Goal: Answer question/provide support

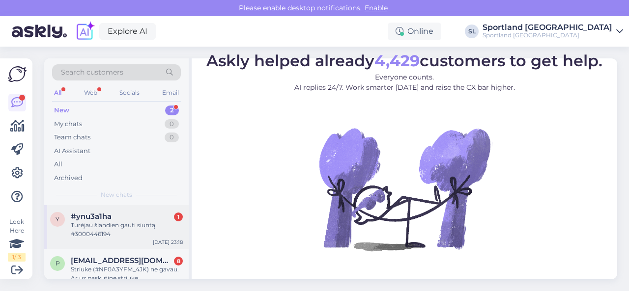
click at [117, 232] on div "Turėjau šiandien gauti siuntą #3000446194" at bounding box center [127, 230] width 112 height 18
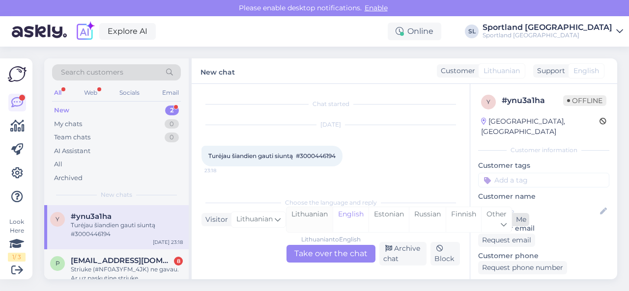
click at [300, 219] on div "Lithuanian" at bounding box center [309, 219] width 46 height 25
click at [313, 253] on div "Lithuanian to Lithuanian Take over the chat" at bounding box center [330, 254] width 89 height 18
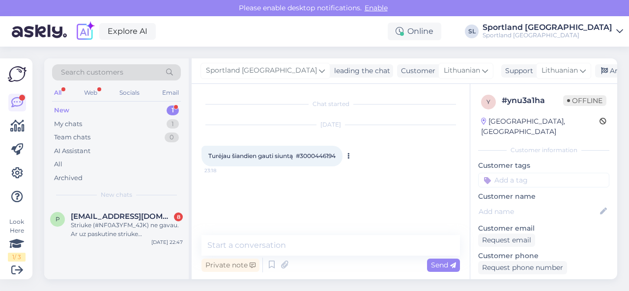
click at [325, 157] on span "Turėjau šiandien gauti siuntą #3000446194" at bounding box center [271, 155] width 127 height 7
copy div "3000446194 23:18"
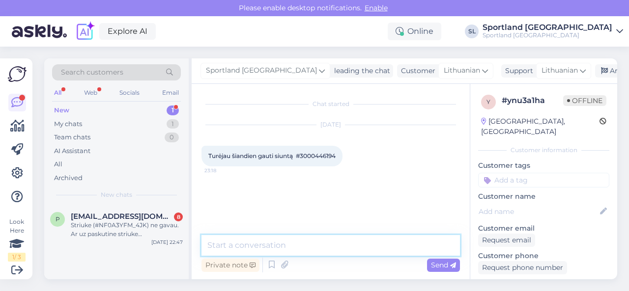
click at [290, 240] on textarea at bounding box center [330, 245] width 258 height 21
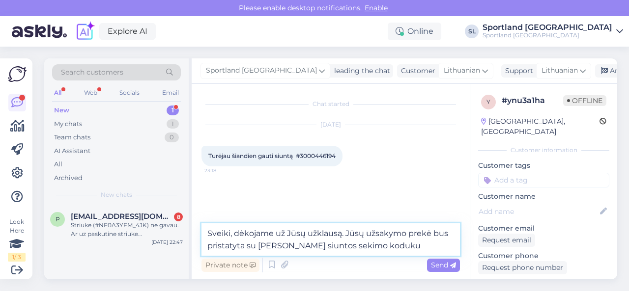
paste textarea "CC862118854EE"
type textarea "Sveiki, dėkojame už Jūsų užklausą. Jūsų užsakymo prekė bus pristatyta su Omniva…"
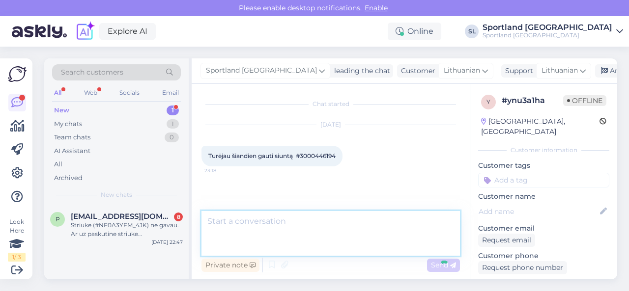
scroll to position [31, 0]
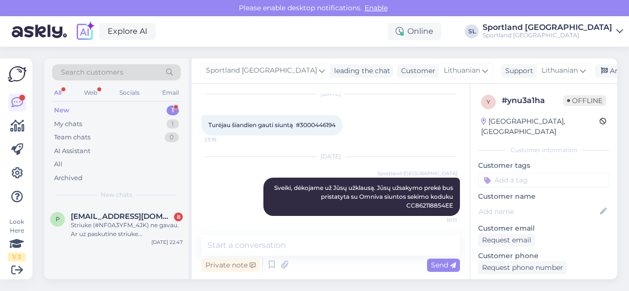
click at [222, 208] on div "[DATE] Sportland [GEOGRAPHIC_DATA] [GEOGRAPHIC_DATA], dėkojame už Jūsų užklausą…" at bounding box center [330, 186] width 258 height 81
click at [104, 233] on div "Striuke (#NF0A3YFM_4JK) ne gavau. Ar uz paskutine striuke (#NF0A3YFM_4JK) bus g…" at bounding box center [127, 230] width 112 height 18
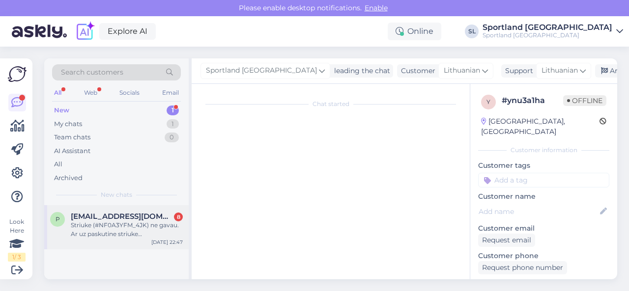
scroll to position [315, 0]
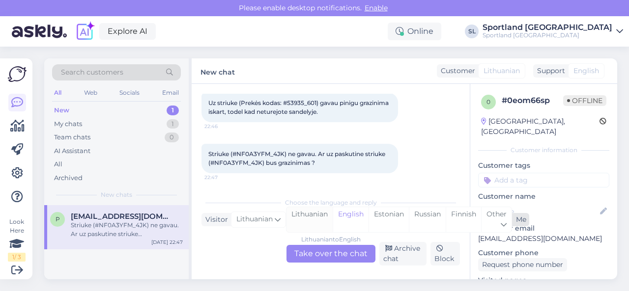
click at [302, 215] on div "Lithuanian" at bounding box center [309, 219] width 46 height 25
click at [306, 249] on div "Lithuanian to Lithuanian Take over the chat" at bounding box center [330, 254] width 89 height 18
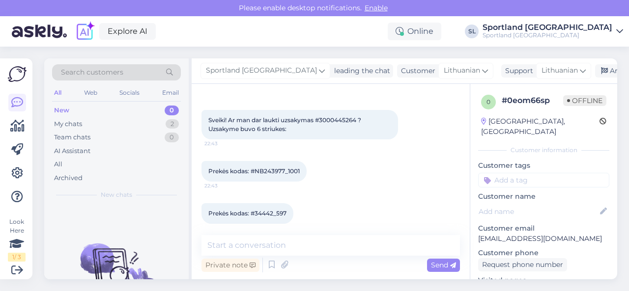
scroll to position [0, 0]
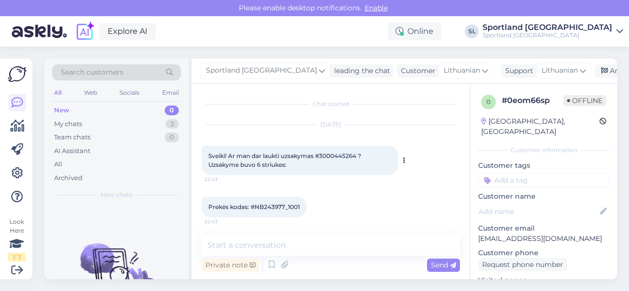
click at [341, 160] on span "Sveiki! Ar man dar laukti uzsakymas #3000445264 ? Uzsakyme buvo 6 striukes:" at bounding box center [285, 160] width 154 height 16
copy span "3000445264"
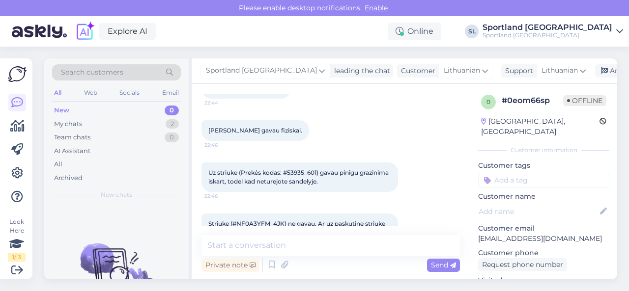
scroll to position [273, 0]
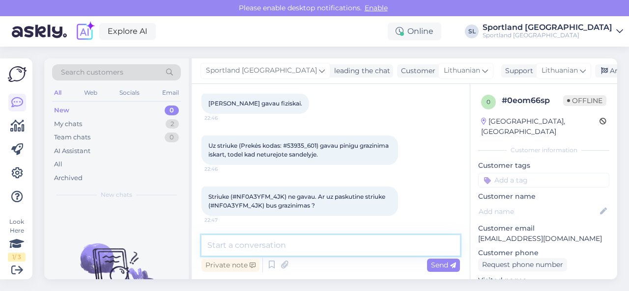
click at [314, 244] on textarea at bounding box center [330, 245] width 258 height 21
type textarea "Sveiki, dėkojame už Jūsų užklausą."
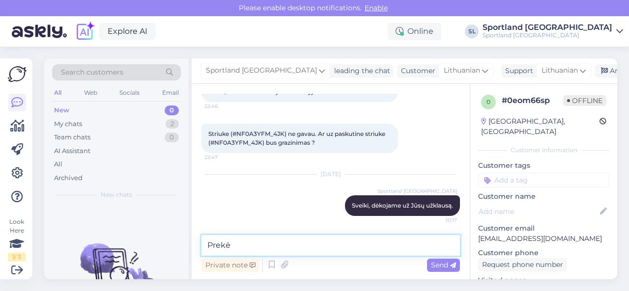
paste textarea "THE NORTH FACE MEN’S QUEST ZIP-IN JACKET SKU: 61086125390 Drabužių dydis:M"
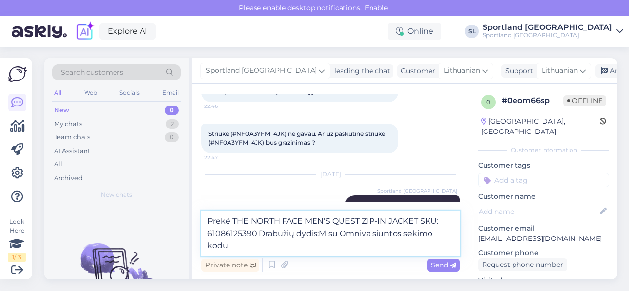
paste textarea "CC859880068EE"
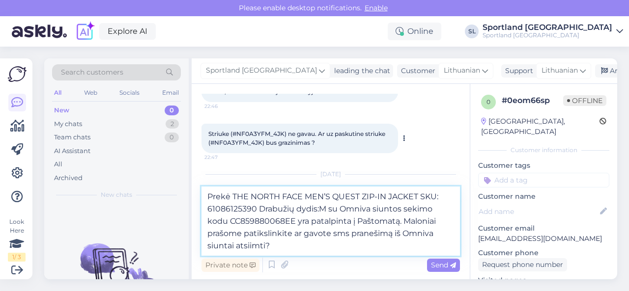
type textarea "Prekė THE NORTH FACE MEN’S QUEST ZIP-IN JACKET SKU: 61086125390 Drabužių dydis:…"
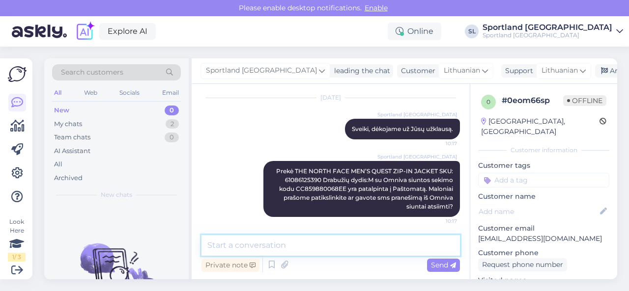
scroll to position [413, 0]
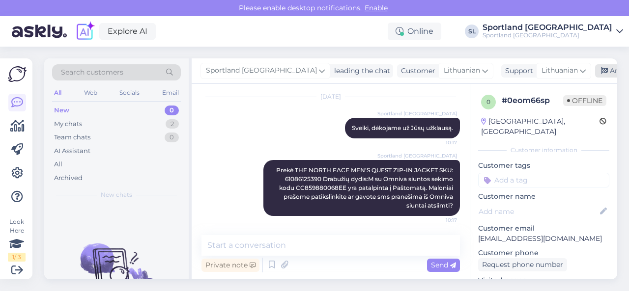
click at [595, 70] on div "Archive chat" at bounding box center [626, 70] width 62 height 13
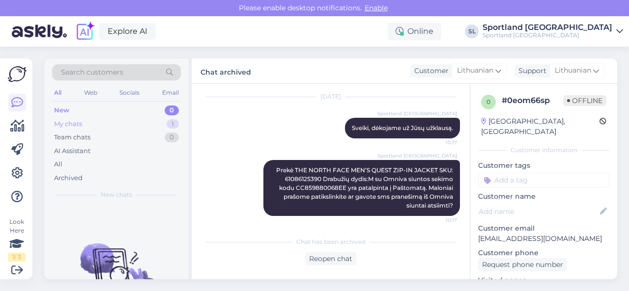
click at [158, 127] on div "My chats 1" at bounding box center [116, 124] width 129 height 14
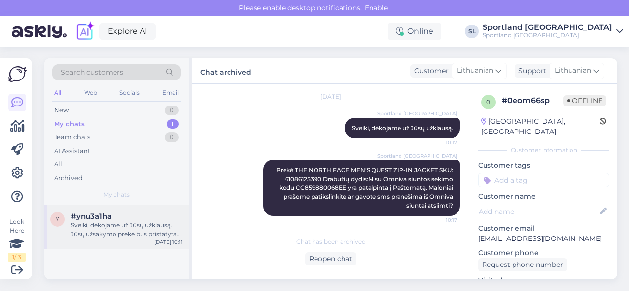
click at [132, 226] on div "Sveiki, dėkojame už Jūsų užklausą. Jūsų užsakymo prekė bus pristatyta su Omniva…" at bounding box center [127, 230] width 112 height 18
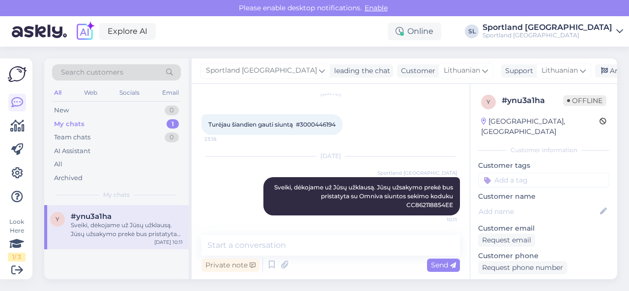
scroll to position [31, 0]
click at [595, 72] on div "Archive chat" at bounding box center [626, 70] width 62 height 13
